Goal: Task Accomplishment & Management: Manage account settings

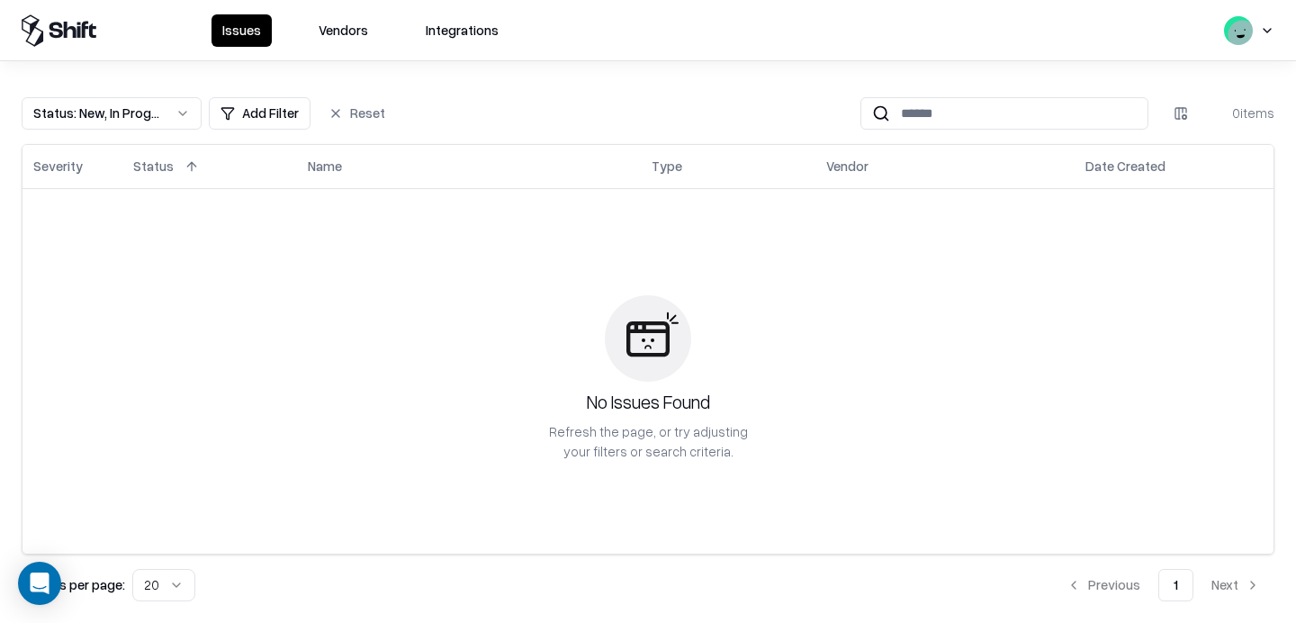
click at [351, 31] on button "Vendors" at bounding box center [343, 30] width 71 height 32
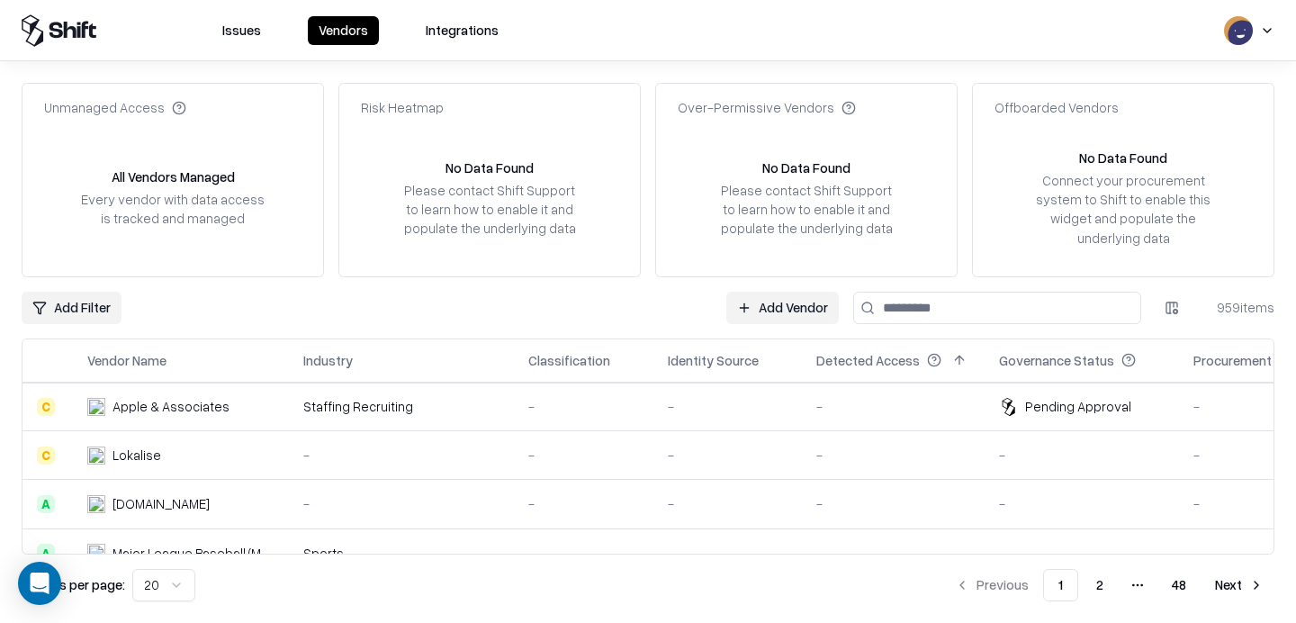
click at [257, 28] on button "Issues" at bounding box center [241, 30] width 60 height 29
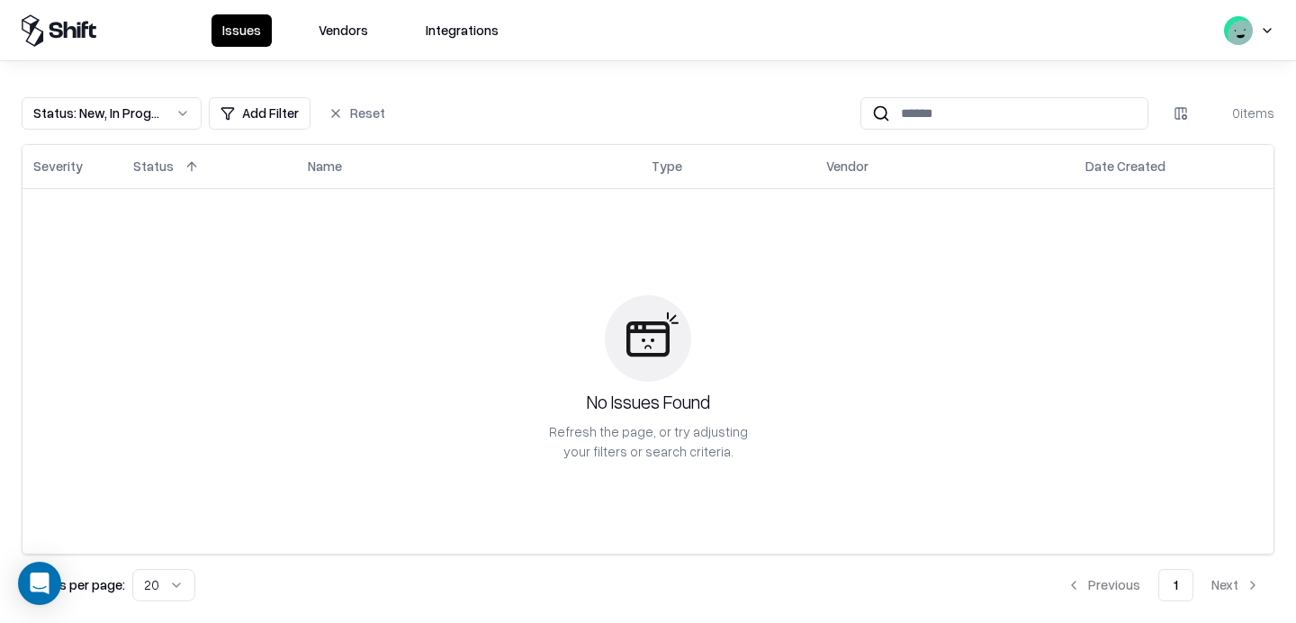
click at [1258, 30] on html "Issues Vendors Integrations Status : New, In Progress Add Filter Reset 0 items …" at bounding box center [648, 311] width 1296 height 623
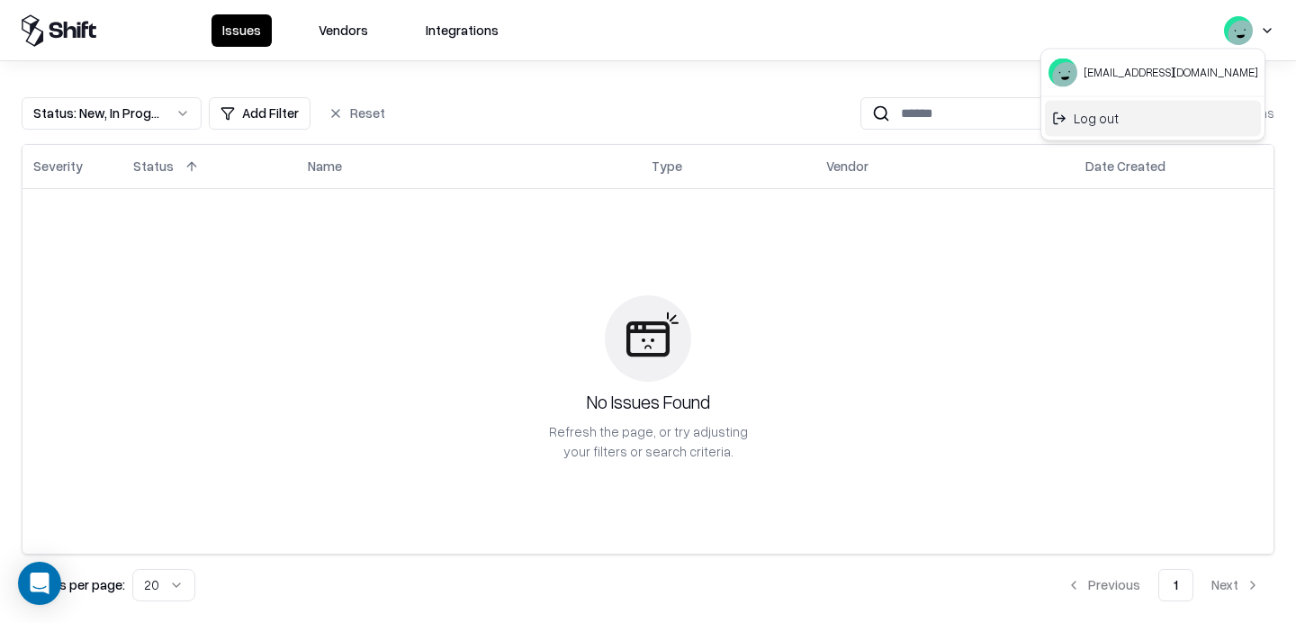
click at [1102, 124] on div "Log out" at bounding box center [1153, 119] width 216 height 36
